Goal: Task Accomplishment & Management: Manage account settings

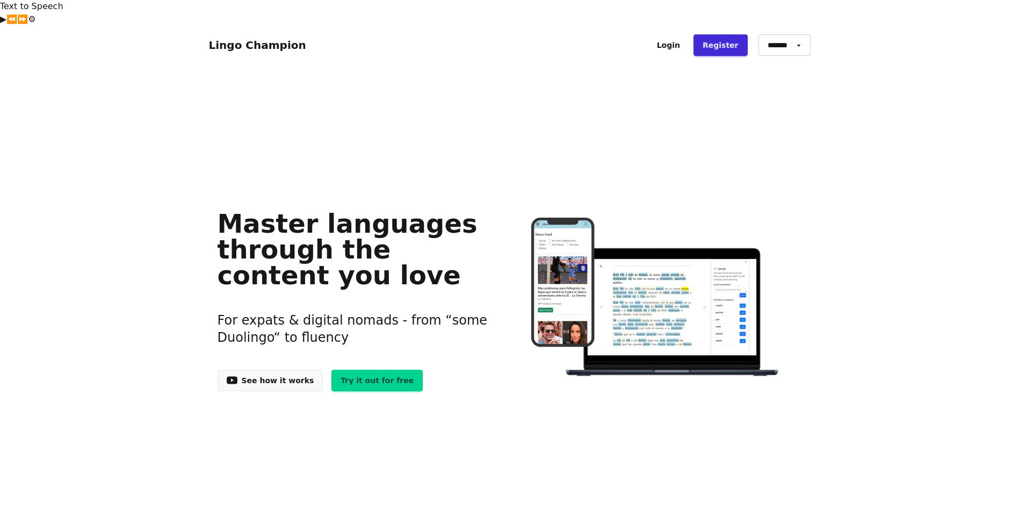
click at [677, 34] on link "Login" at bounding box center [668, 44] width 41 height 21
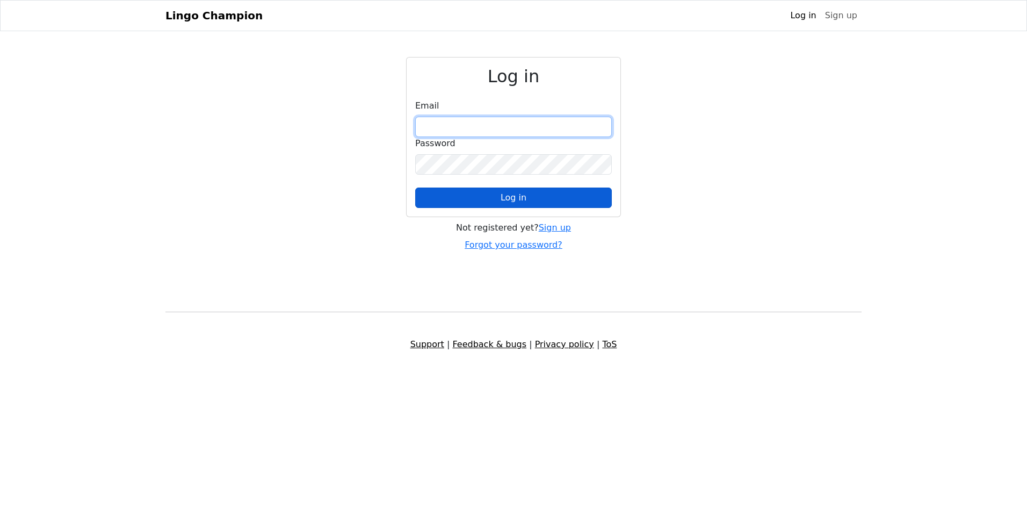
type input "**********"
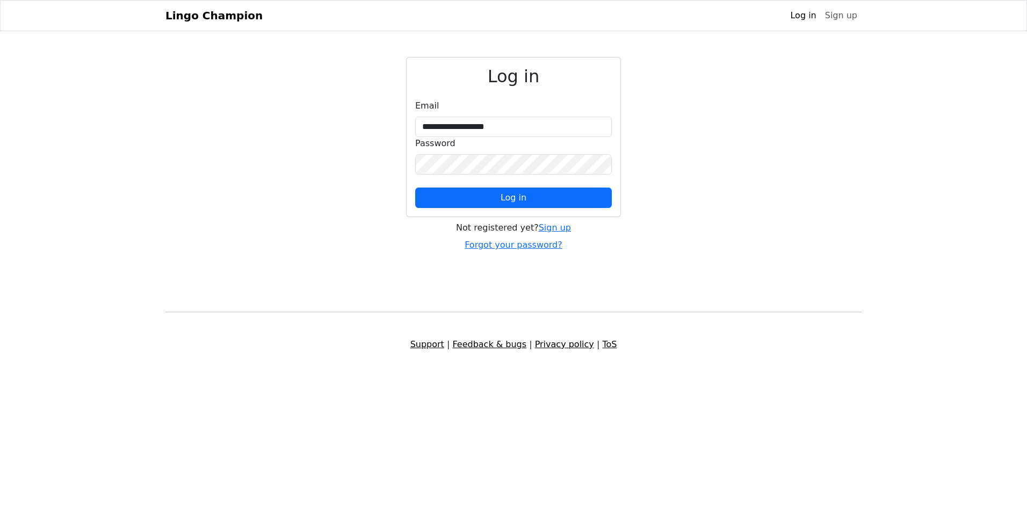
drag, startPoint x: 505, startPoint y: 197, endPoint x: 527, endPoint y: 202, distance: 23.3
click at [506, 197] on span "Log in" at bounding box center [513, 197] width 26 height 10
